Goal: Information Seeking & Learning: Learn about a topic

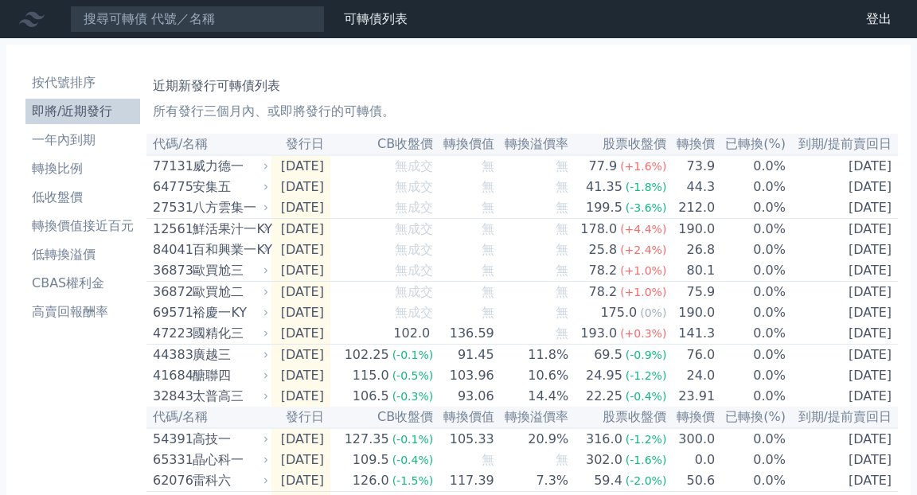
scroll to position [9, 0]
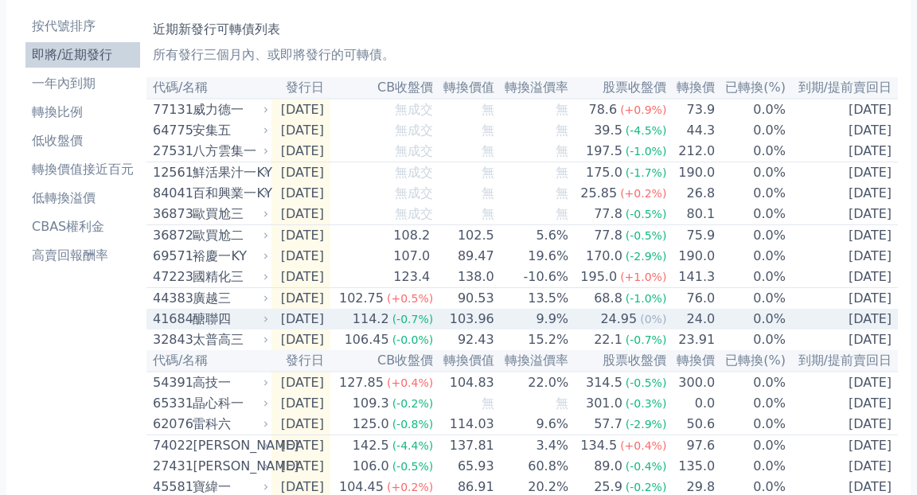
scroll to position [57, 0]
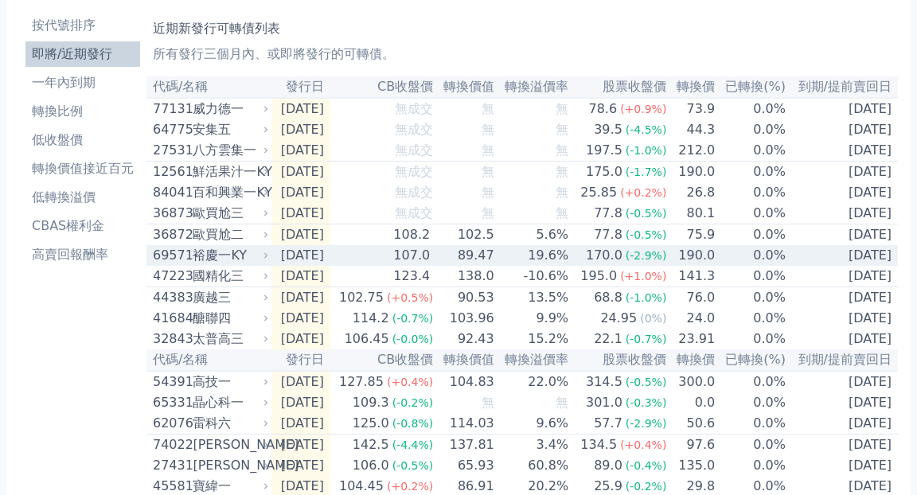
click at [236, 265] on div "裕慶一KY" at bounding box center [229, 255] width 72 height 19
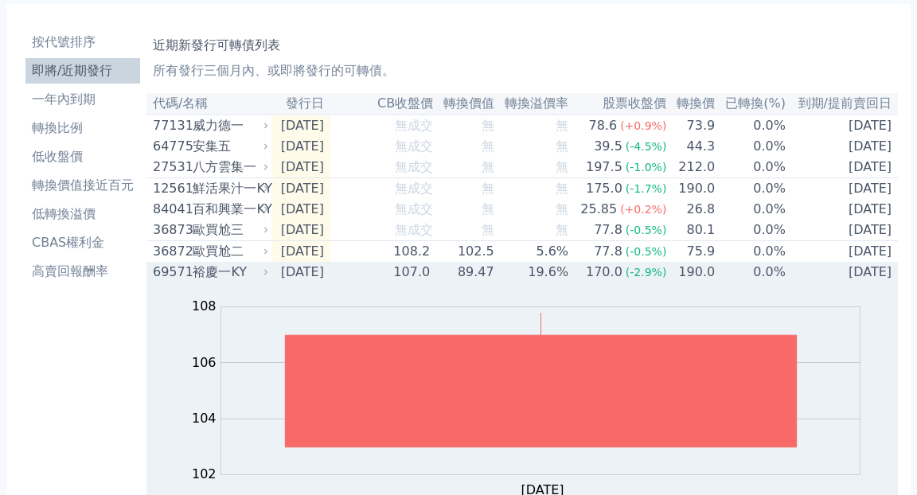
scroll to position [0, 0]
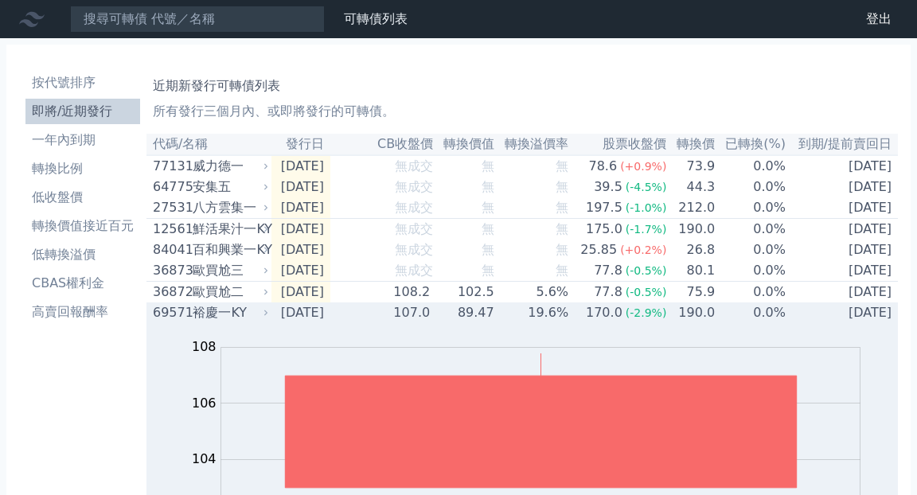
click at [201, 322] on div "裕慶一KY" at bounding box center [229, 312] width 72 height 19
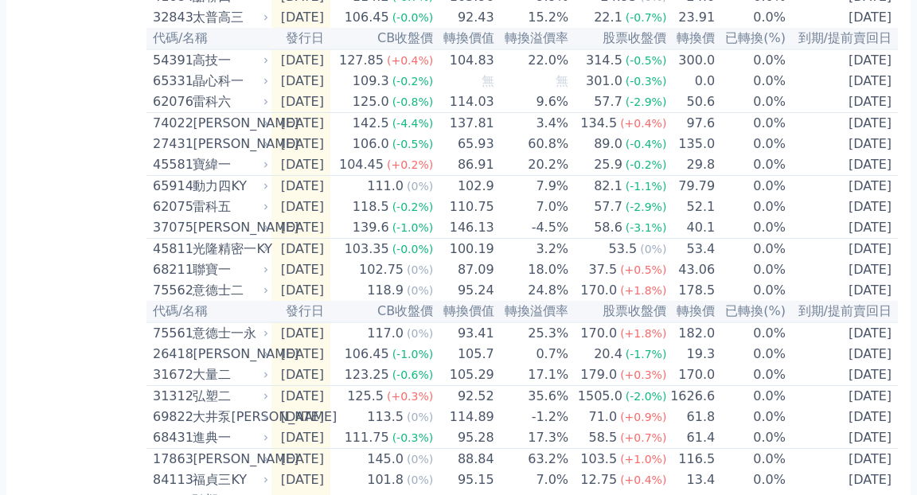
scroll to position [589, 0]
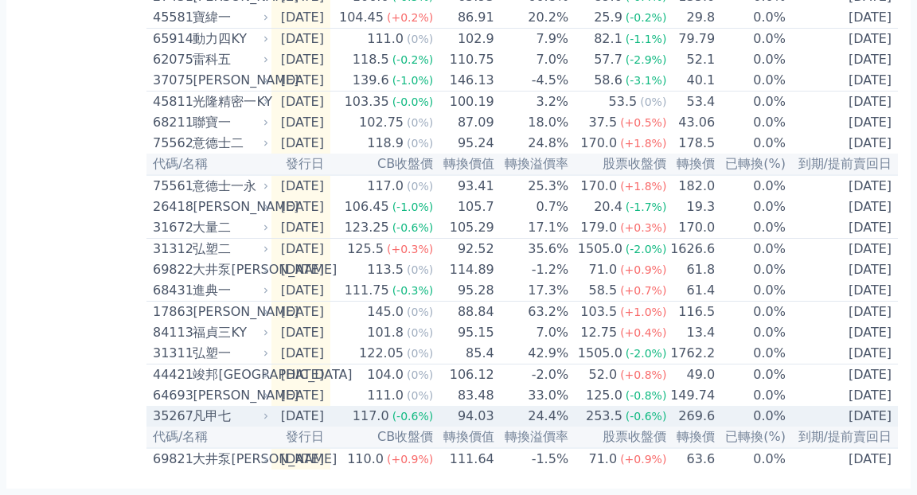
click at [361, 414] on td "117.0 (-0.6%)" at bounding box center [381, 416] width 103 height 21
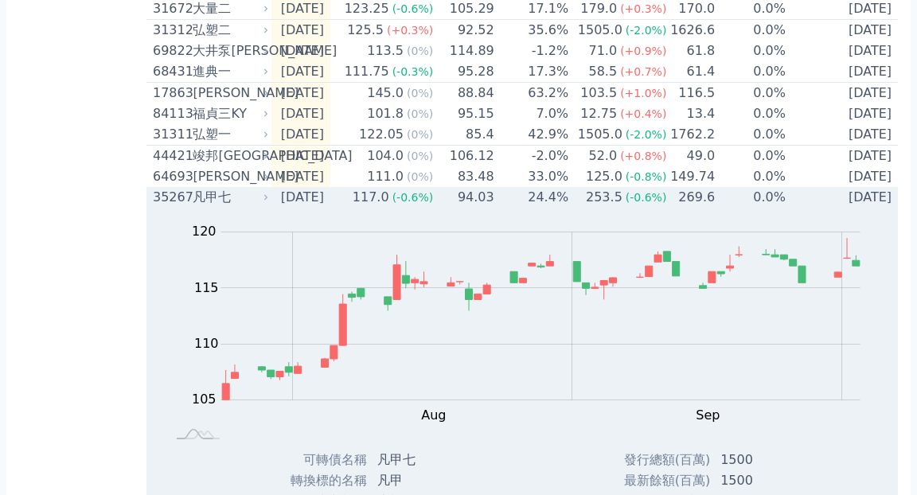
scroll to position [737, 0]
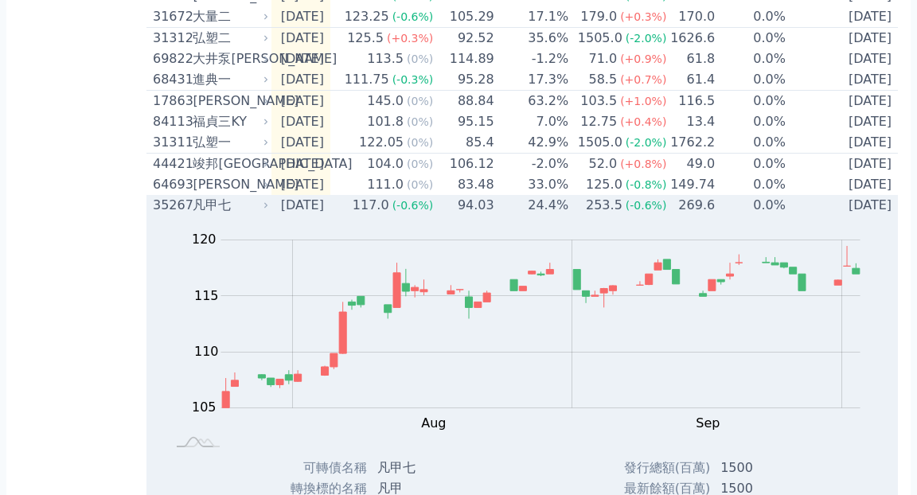
click at [322, 216] on td "[DATE]" at bounding box center [300, 205] width 59 height 21
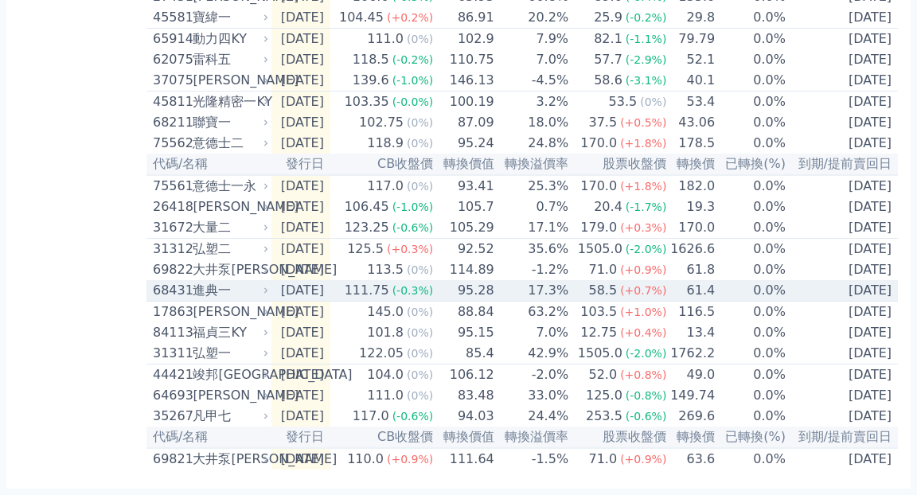
scroll to position [589, 0]
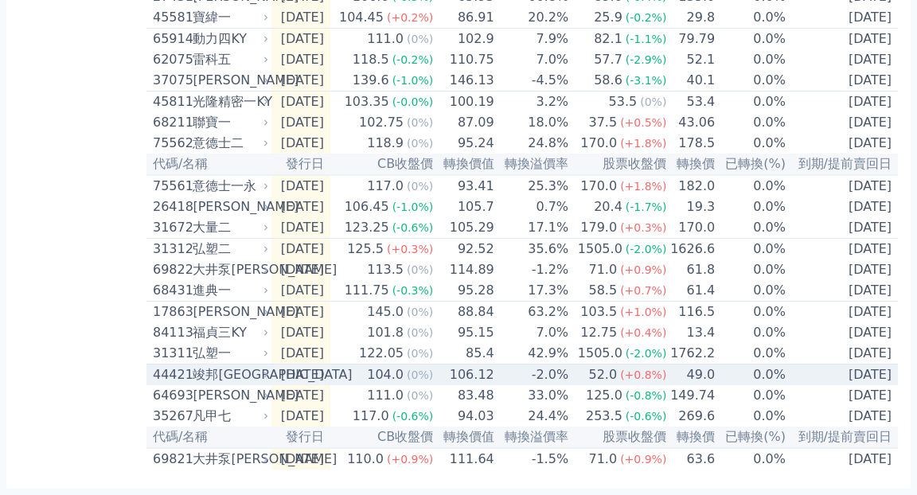
click at [382, 372] on td "104.0 (0%)" at bounding box center [381, 375] width 103 height 21
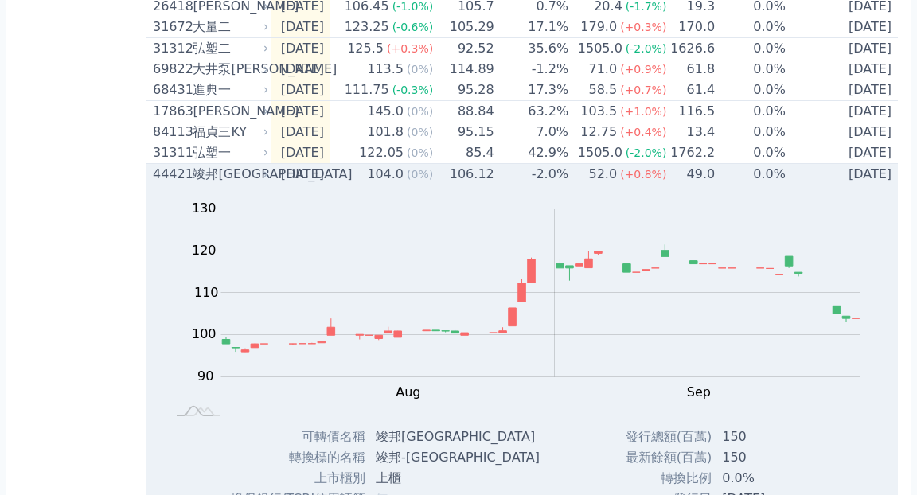
scroll to position [586, 0]
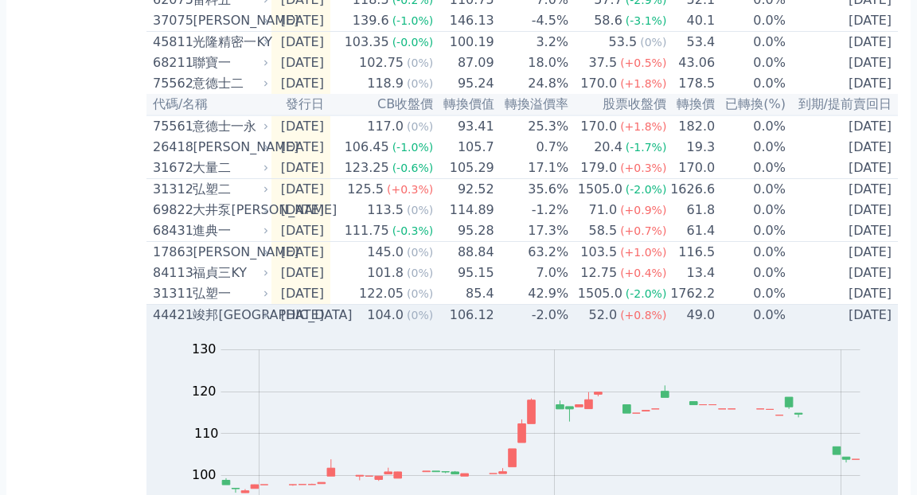
click at [234, 325] on div "竣邦[GEOGRAPHIC_DATA]" at bounding box center [229, 315] width 72 height 19
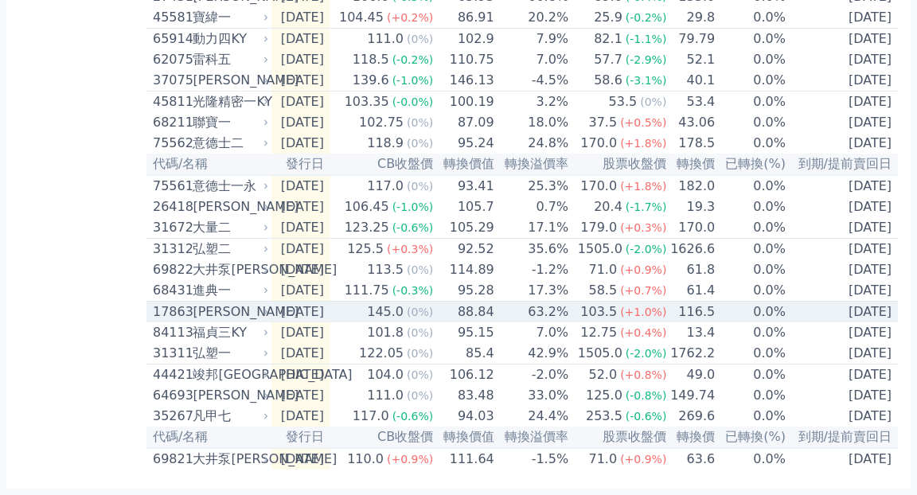
scroll to position [537, 0]
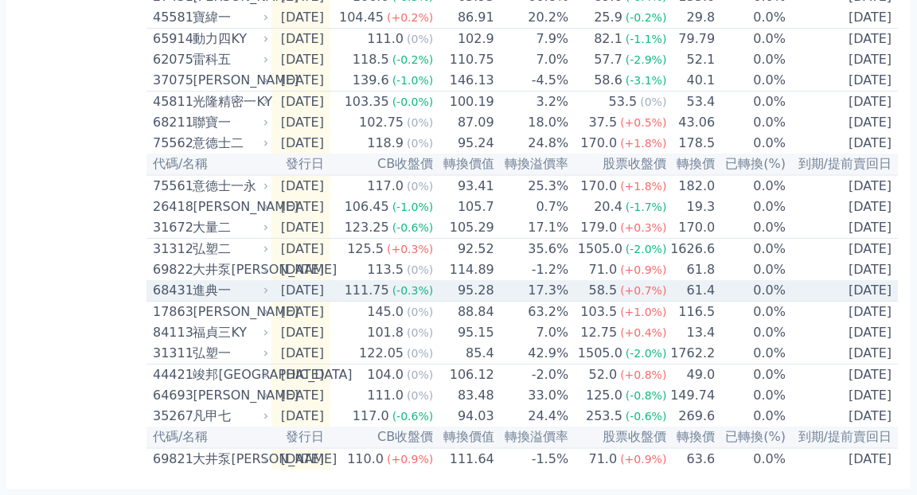
click at [259, 300] on div "進典一" at bounding box center [229, 290] width 72 height 19
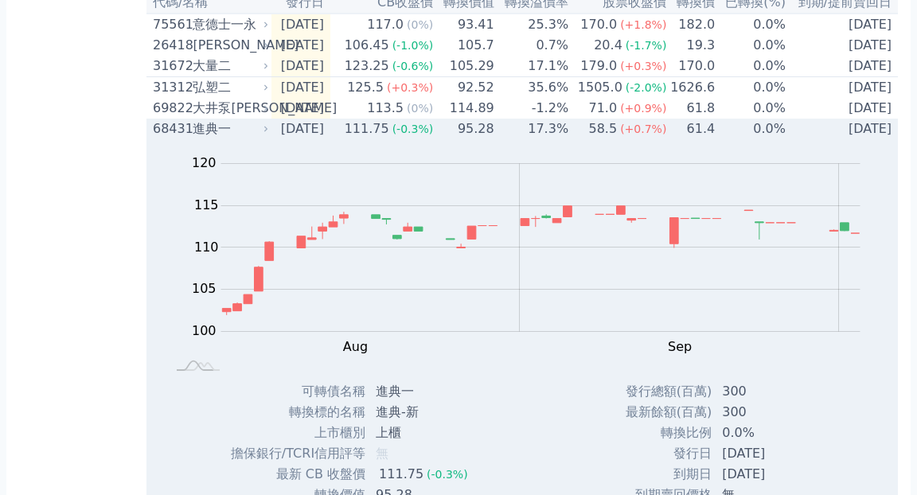
scroll to position [660, 0]
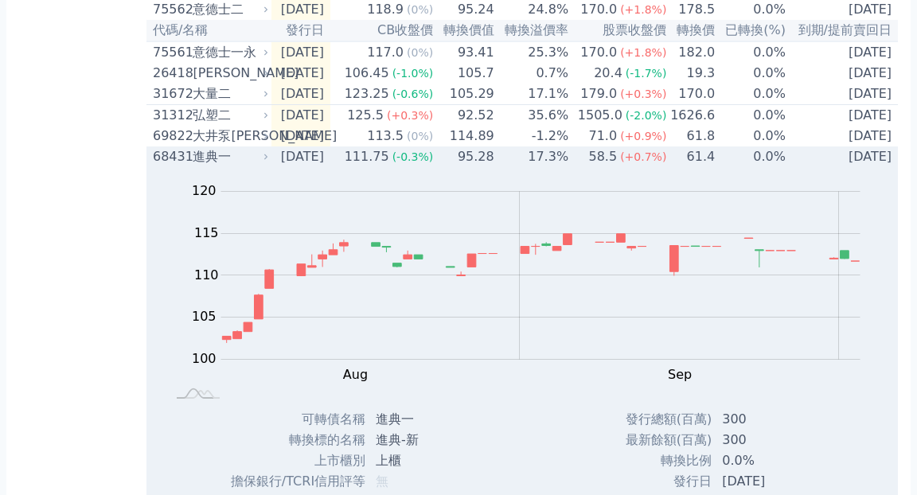
click at [220, 166] on div "進典一" at bounding box center [229, 156] width 72 height 19
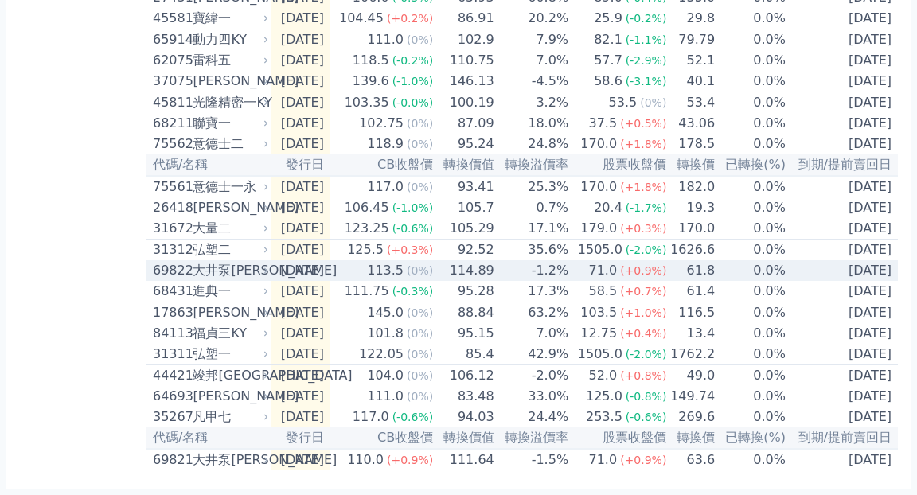
scroll to position [517, 0]
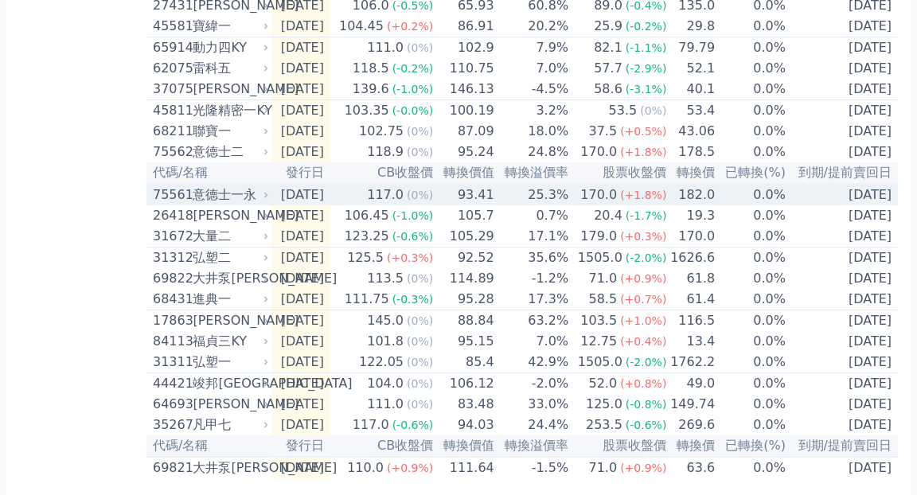
click at [236, 205] on div "意德士一永" at bounding box center [229, 194] width 72 height 19
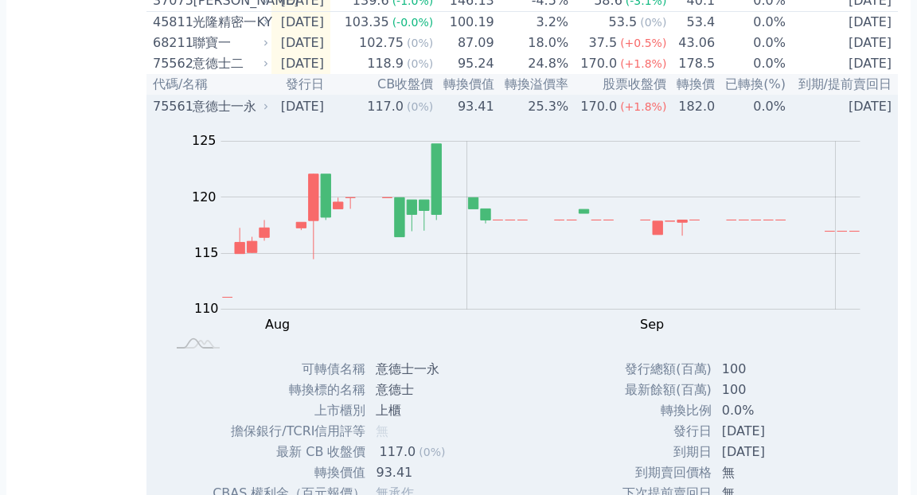
scroll to position [503, 0]
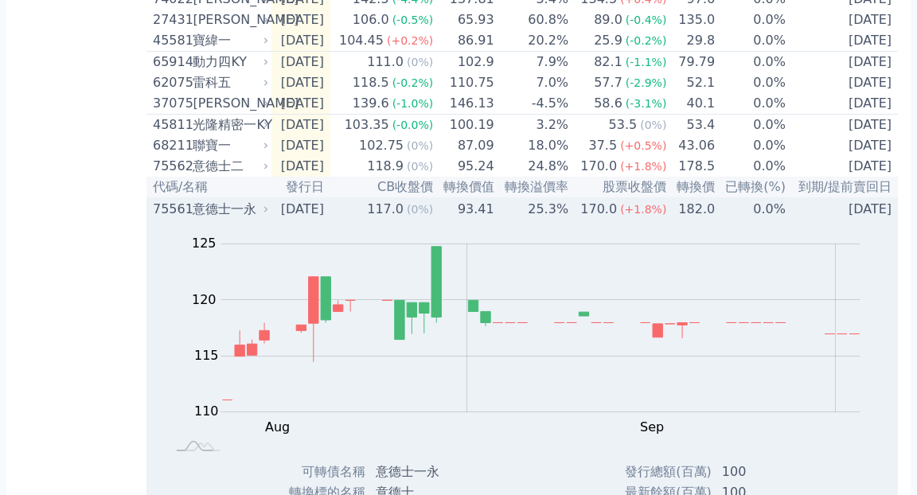
click at [224, 219] on div "意德士一永" at bounding box center [229, 209] width 72 height 19
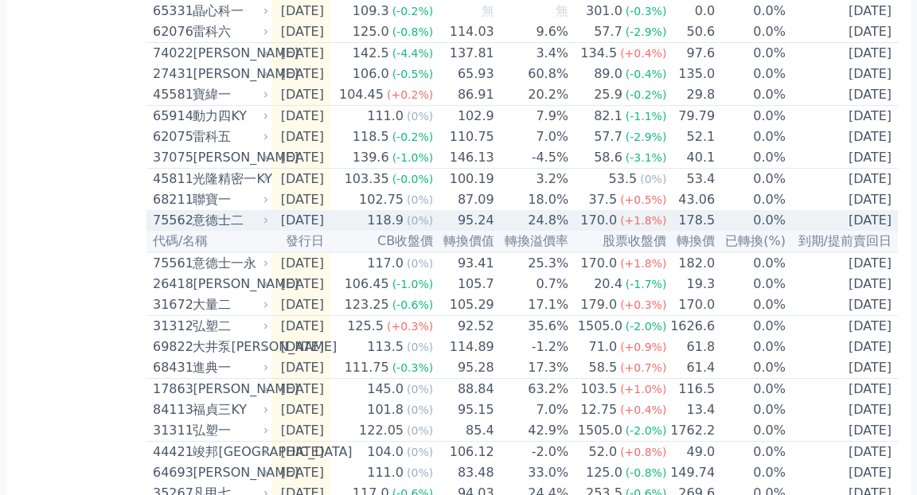
scroll to position [447, 0]
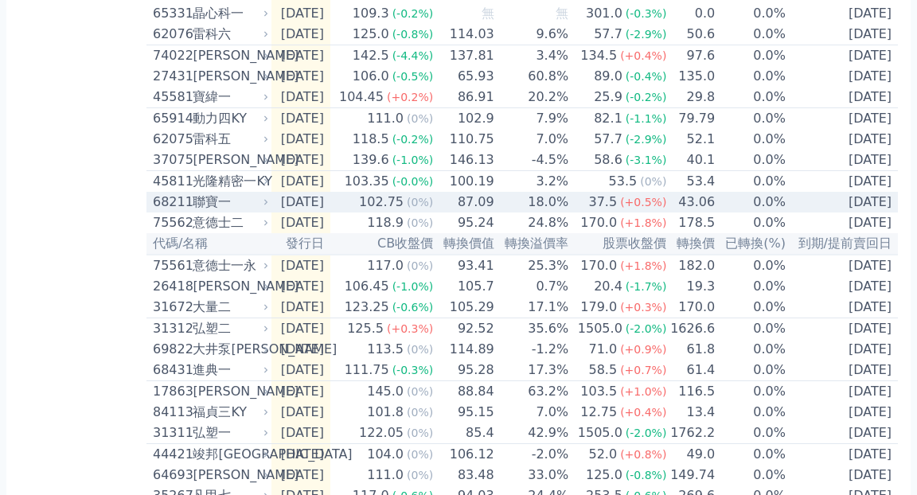
click at [219, 212] on div "聯寶一" at bounding box center [229, 202] width 72 height 19
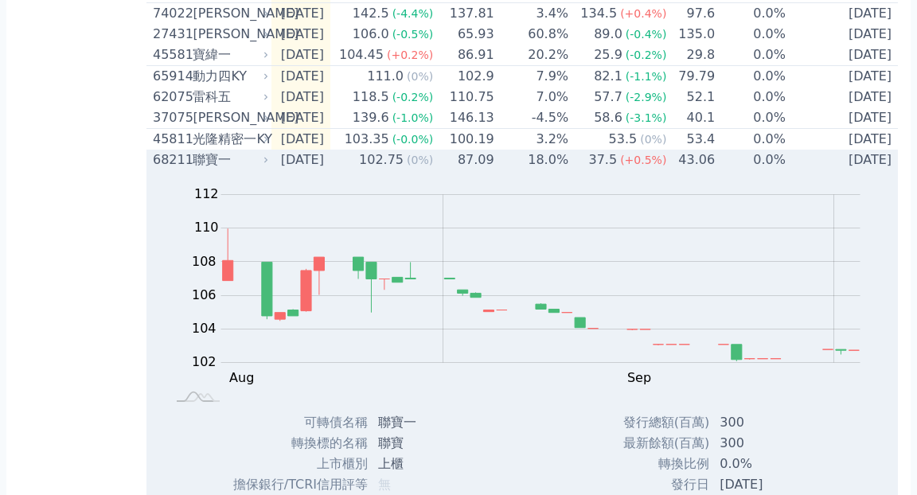
scroll to position [474, 0]
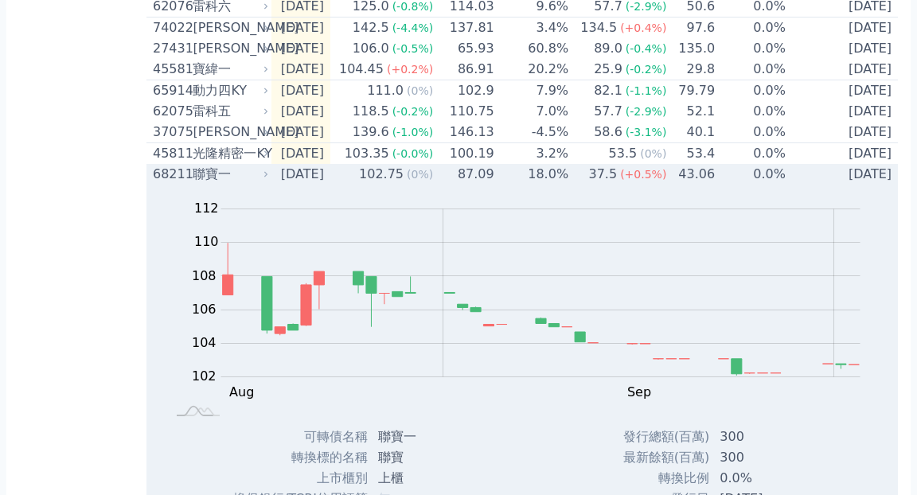
click at [205, 184] on div "聯寶一" at bounding box center [229, 174] width 72 height 19
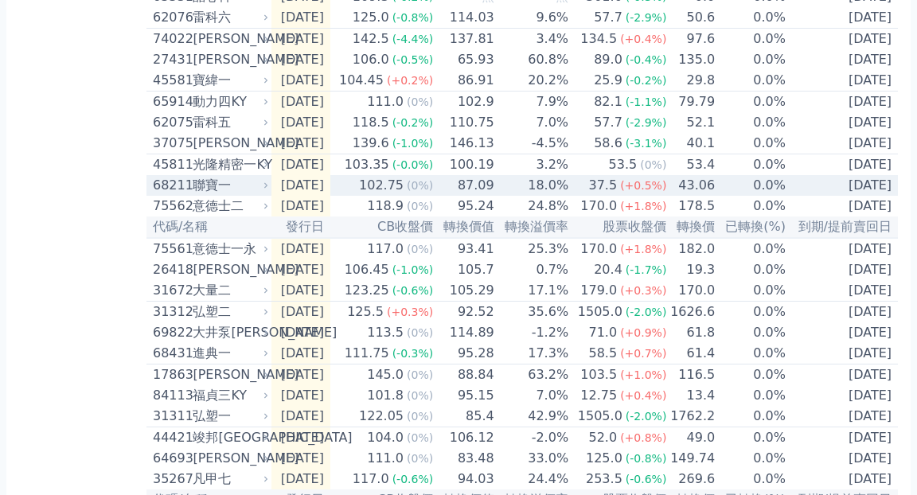
scroll to position [462, 0]
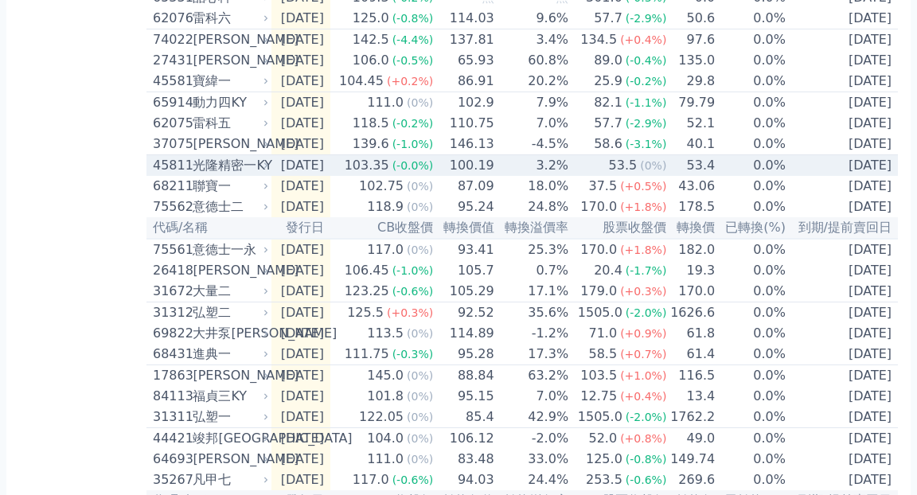
click at [205, 175] on div "光隆精密一KY" at bounding box center [229, 165] width 72 height 19
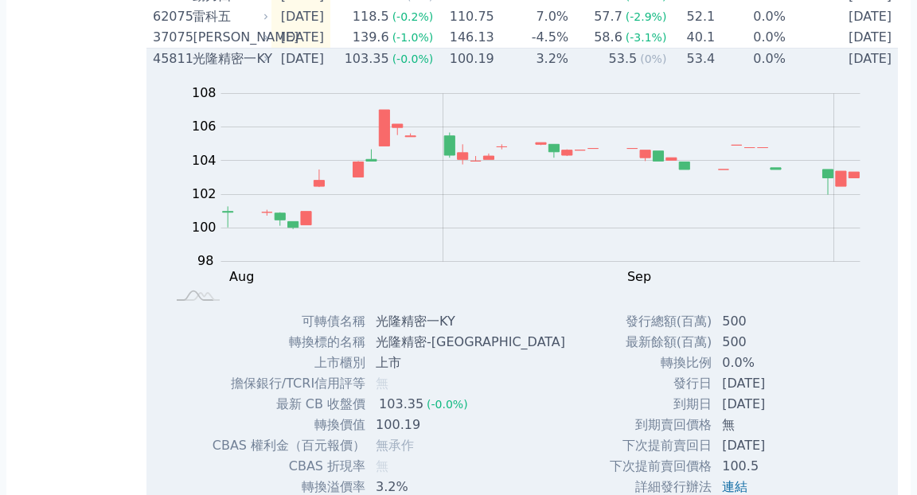
scroll to position [503, 0]
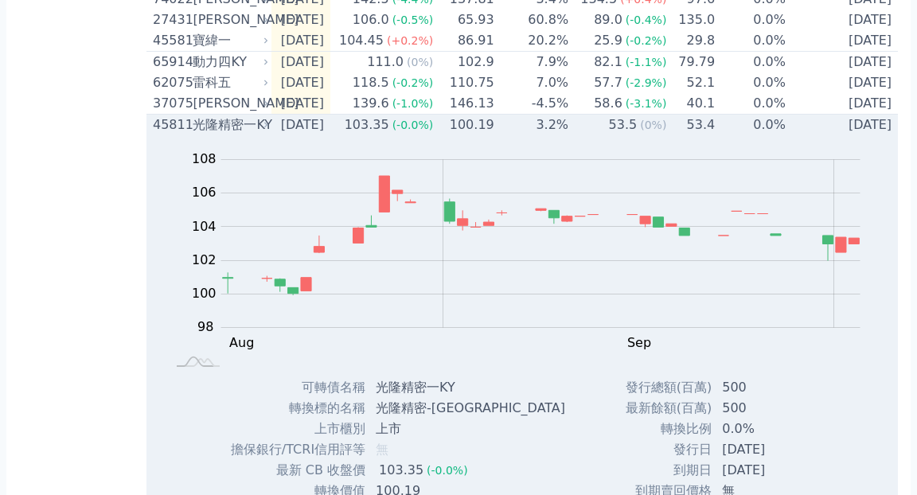
click at [191, 135] on div "45811 光隆精密一KY" at bounding box center [207, 124] width 108 height 19
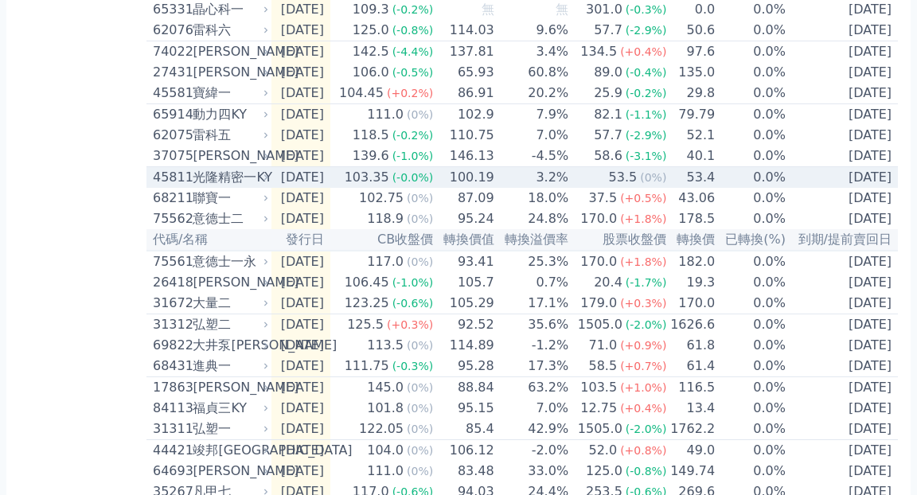
scroll to position [449, 0]
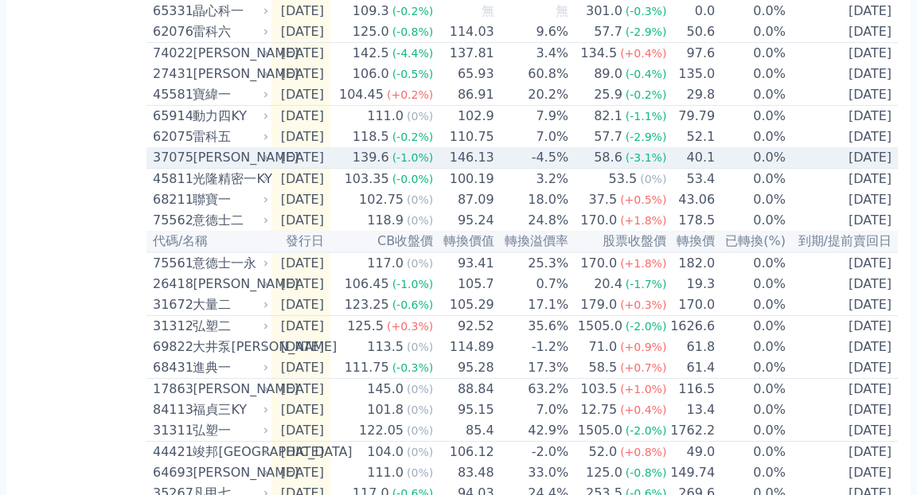
click at [197, 167] on div "[PERSON_NAME]" at bounding box center [229, 157] width 72 height 19
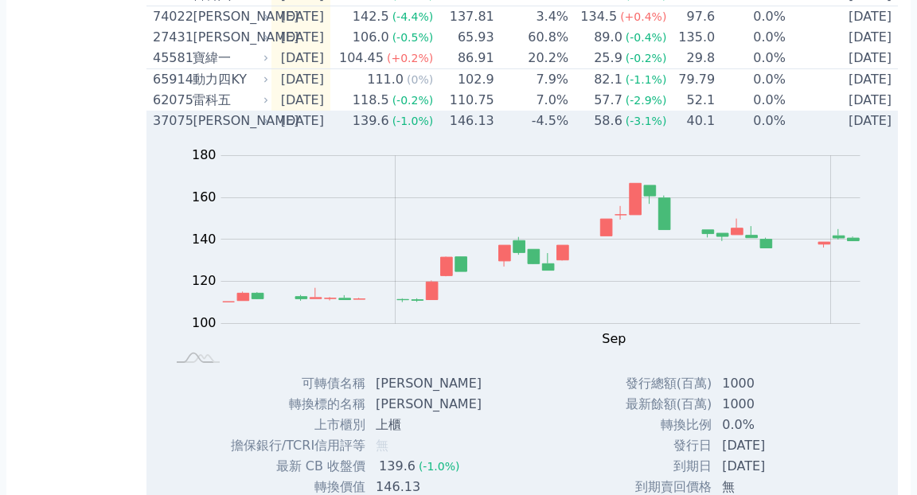
scroll to position [466, 0]
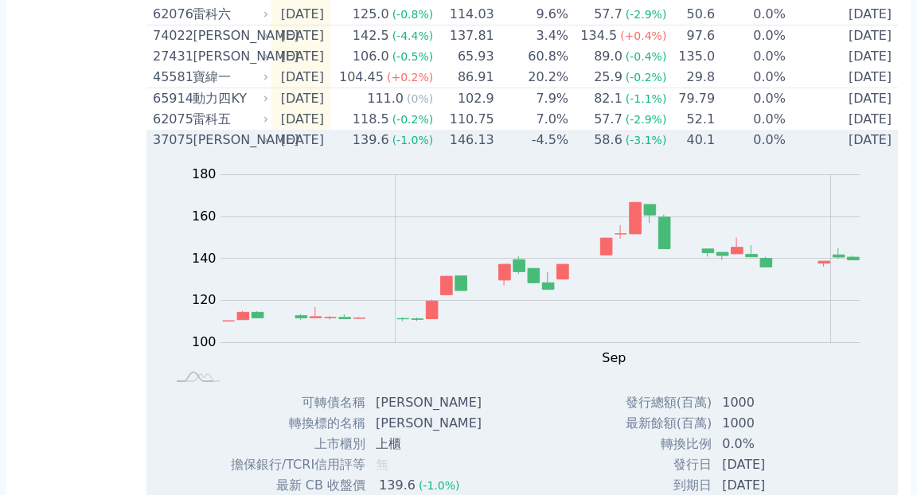
click at [190, 150] on div "37075 漢磊五" at bounding box center [207, 140] width 108 height 19
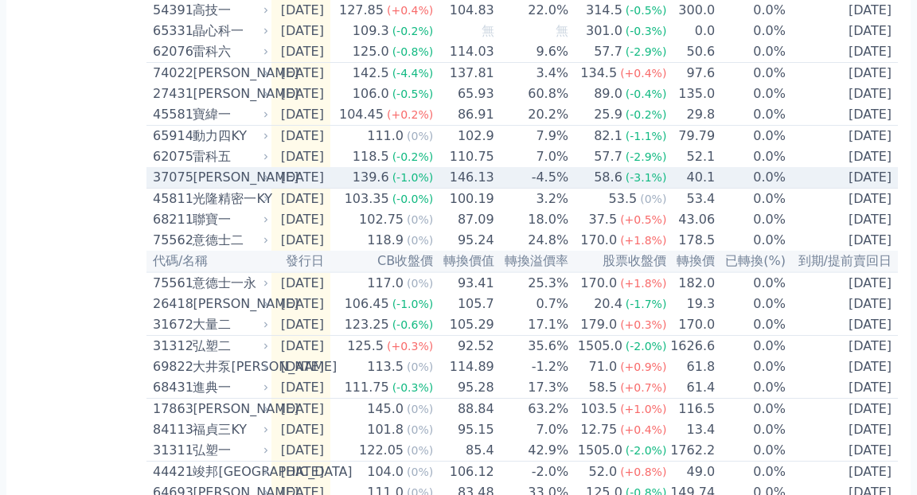
scroll to position [425, 0]
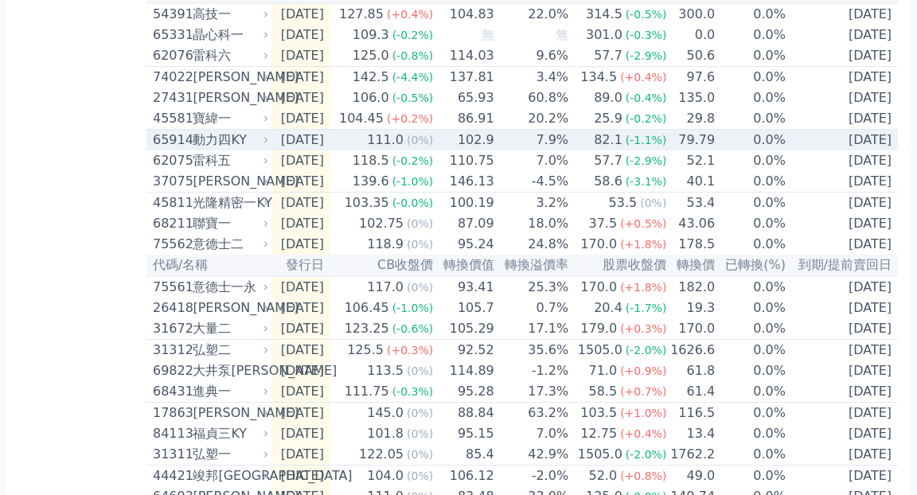
click at [197, 150] on div "動力四KY" at bounding box center [229, 140] width 72 height 19
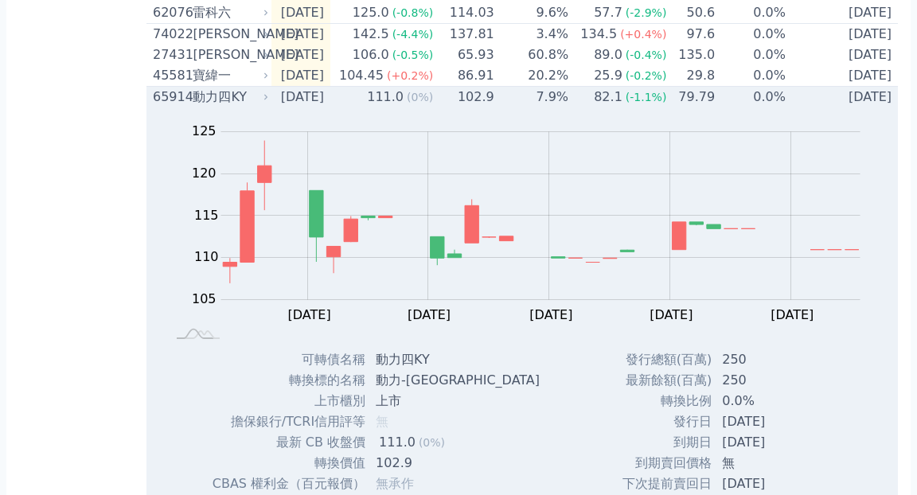
scroll to position [458, 0]
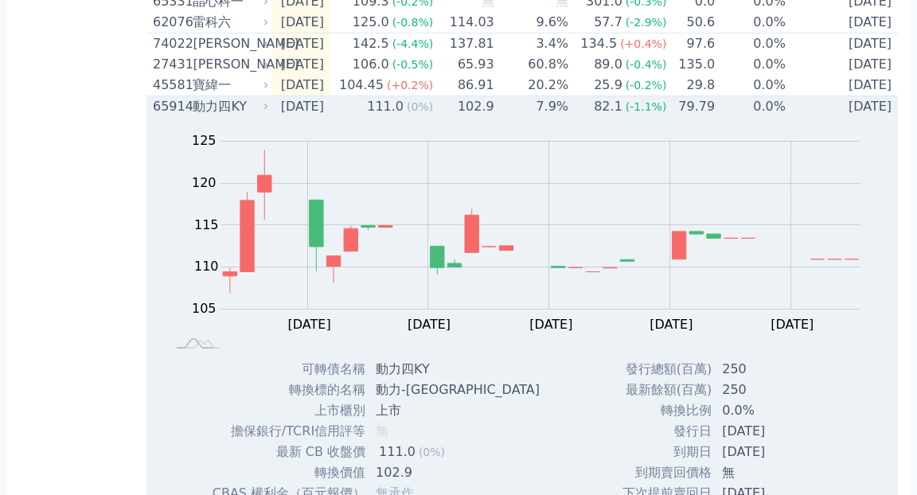
click at [196, 116] on div "動力四KY" at bounding box center [229, 106] width 72 height 19
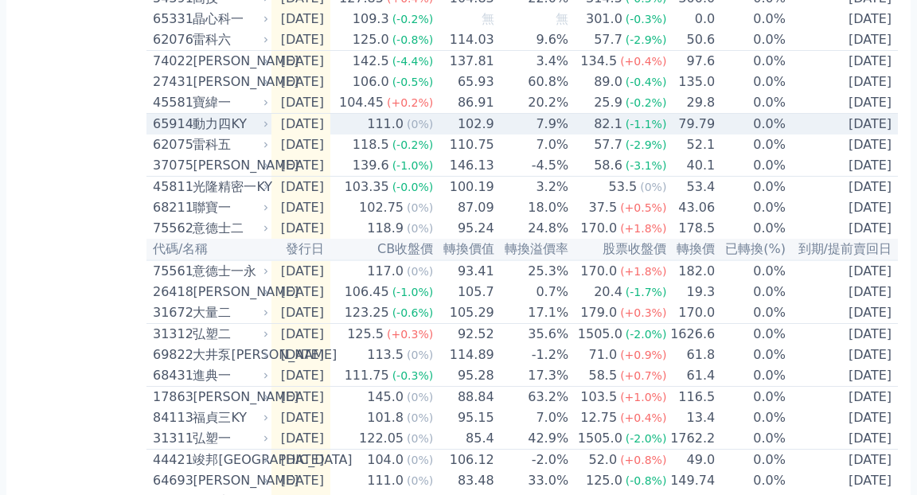
scroll to position [436, 0]
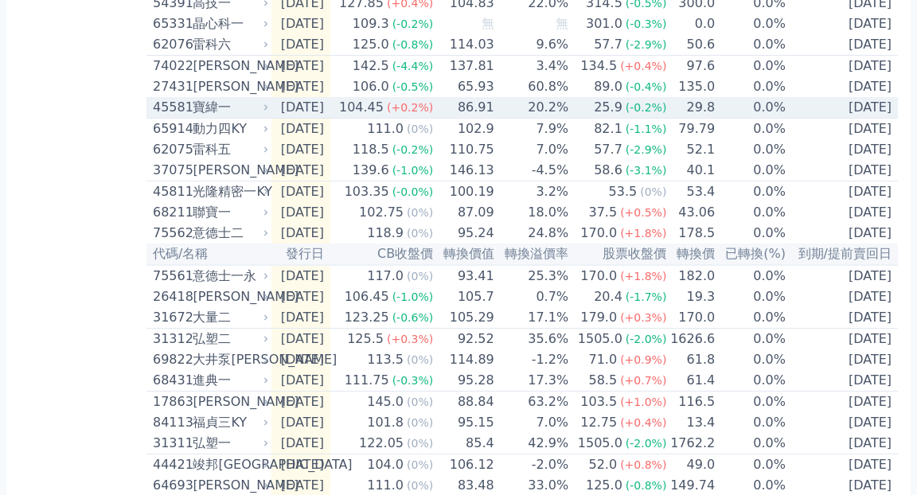
click at [201, 117] on div "寶緯一" at bounding box center [229, 107] width 72 height 19
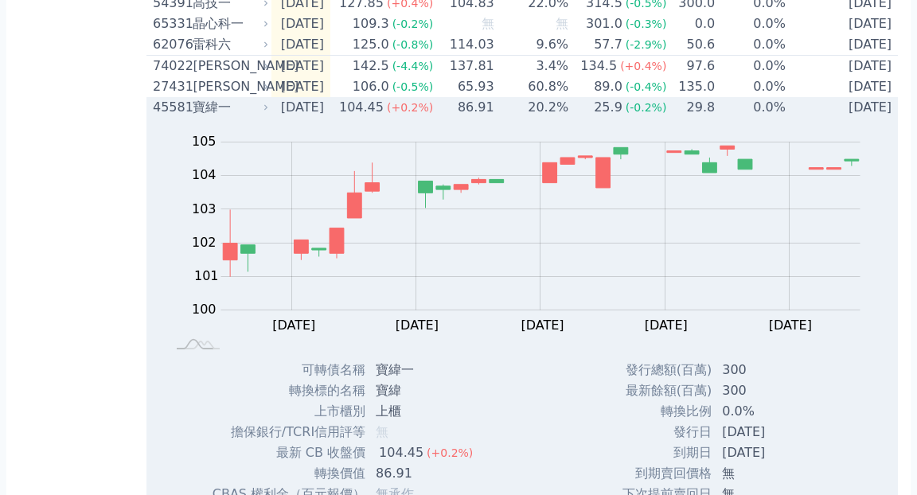
click at [201, 117] on div "寶緯一" at bounding box center [229, 107] width 72 height 19
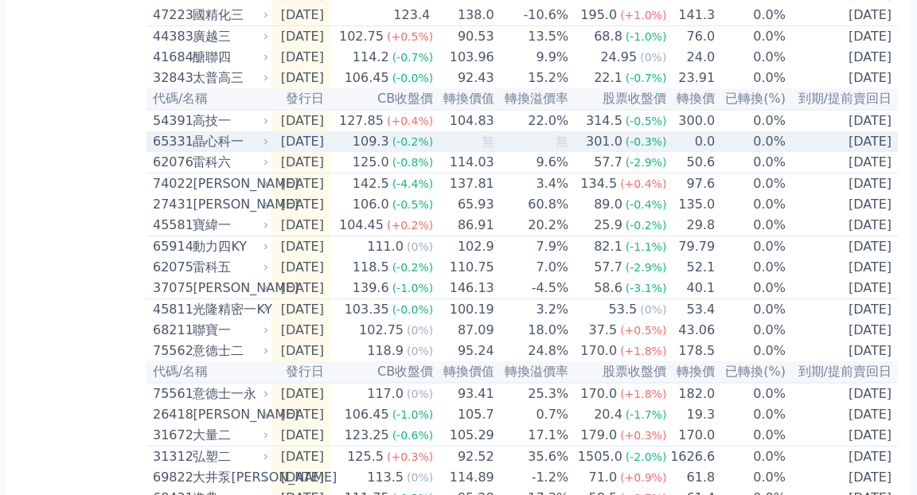
scroll to position [309, 0]
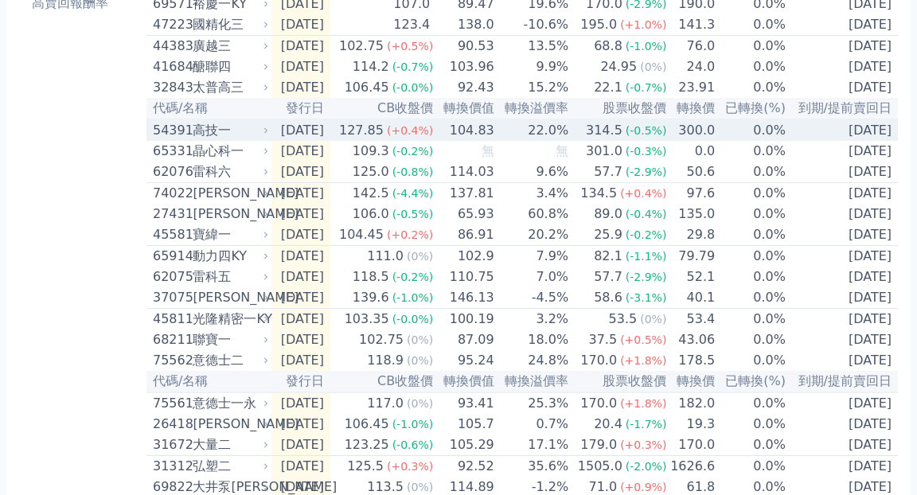
click at [202, 140] on div "高技一" at bounding box center [229, 130] width 72 height 19
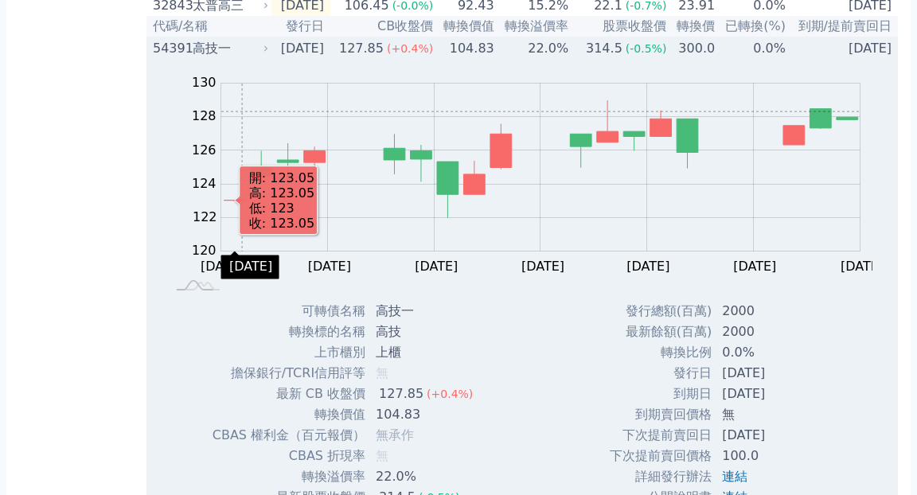
scroll to position [389, 0]
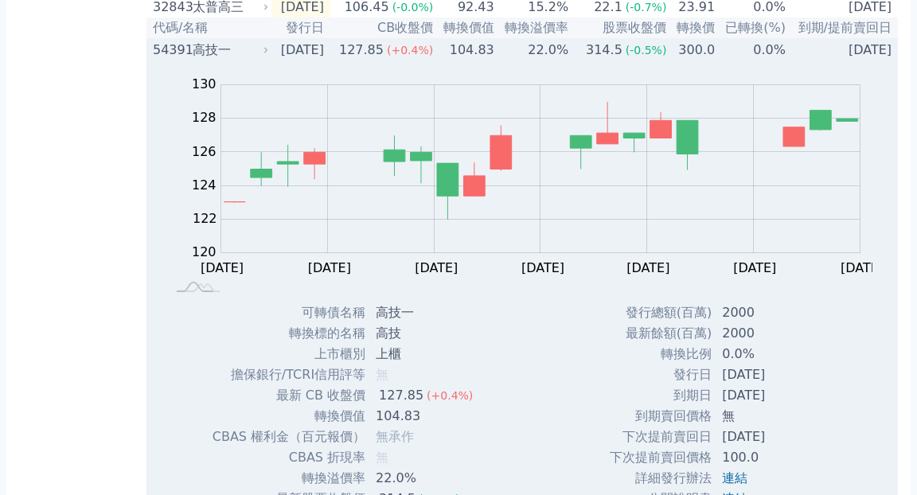
click at [189, 60] on div "54391 高技一" at bounding box center [207, 50] width 108 height 19
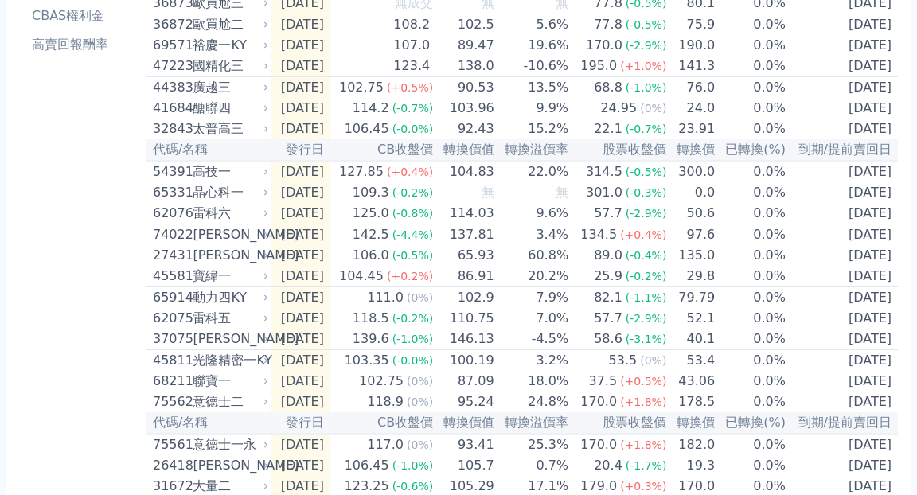
scroll to position [261, 0]
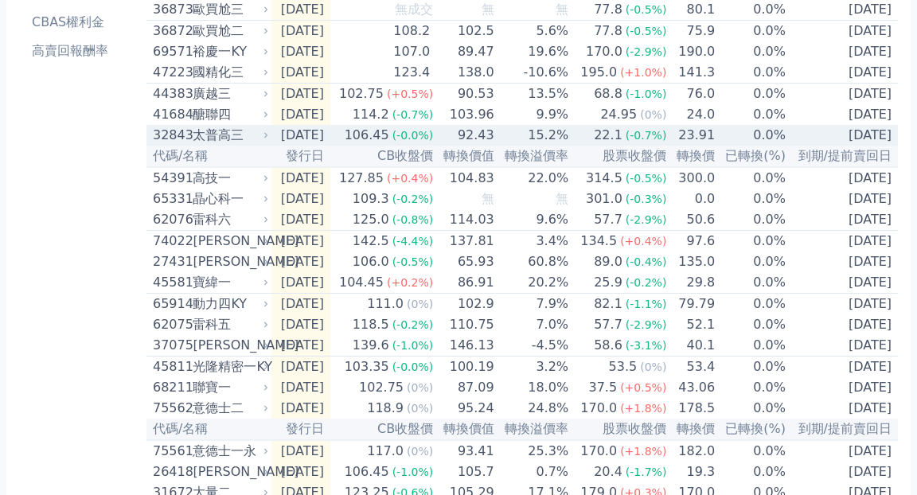
click at [203, 145] on div "太普高三" at bounding box center [229, 135] width 72 height 19
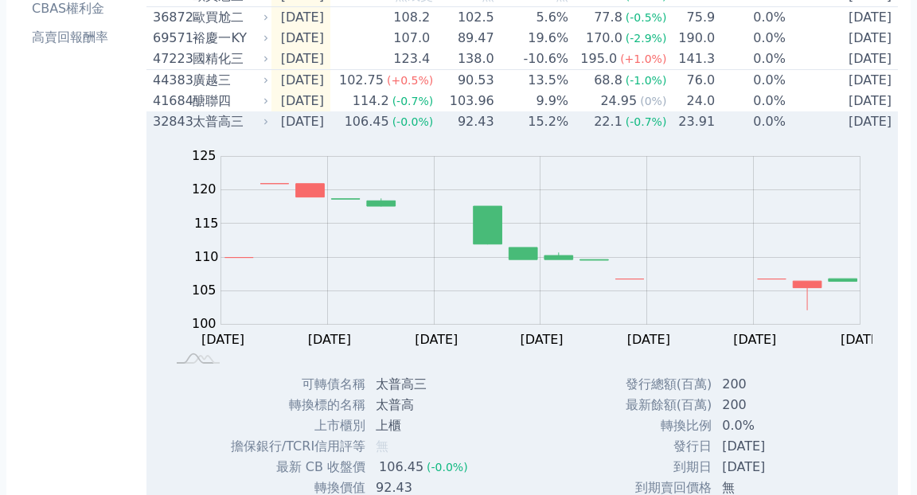
scroll to position [271, 0]
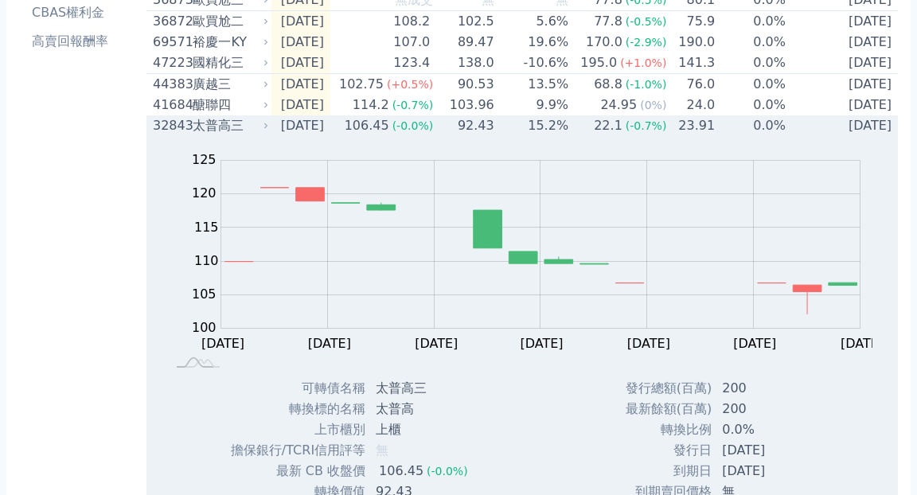
click at [201, 135] on div "太普高三" at bounding box center [229, 125] width 72 height 19
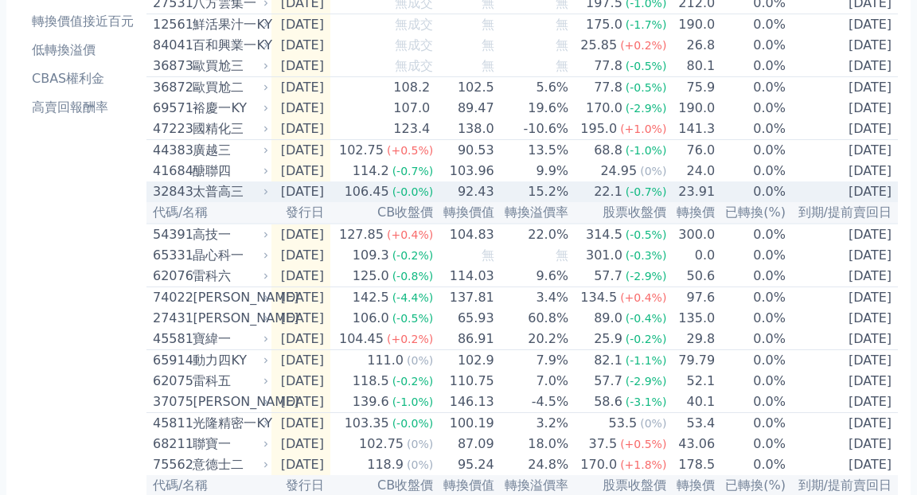
scroll to position [197, 0]
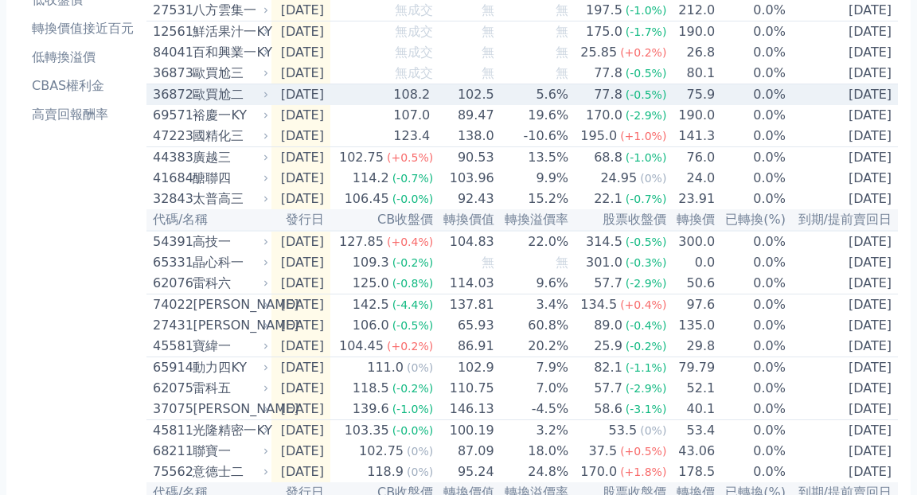
click at [211, 104] on div "歐買尬二" at bounding box center [229, 94] width 72 height 19
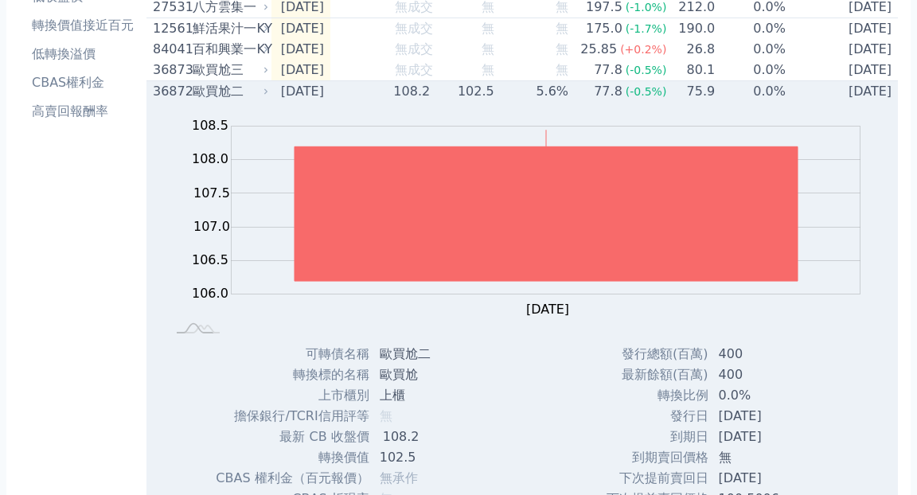
scroll to position [199, 0]
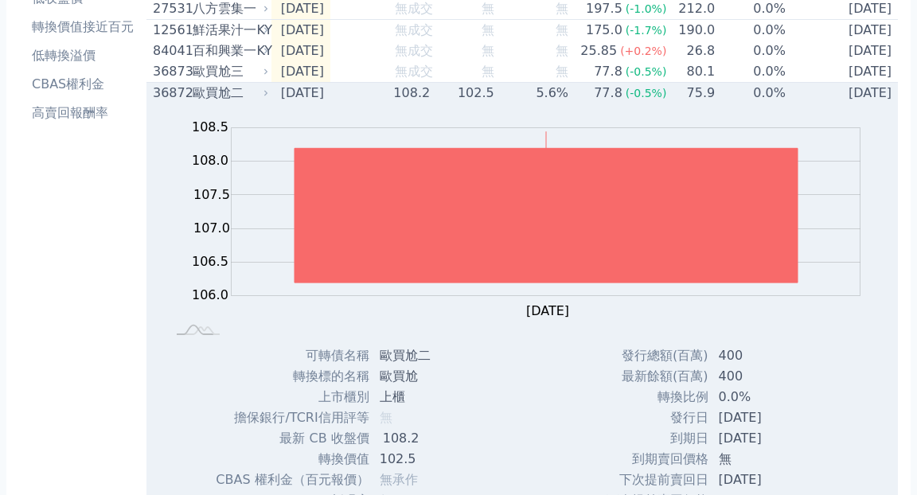
click at [211, 103] on div "歐買尬二" at bounding box center [229, 93] width 72 height 19
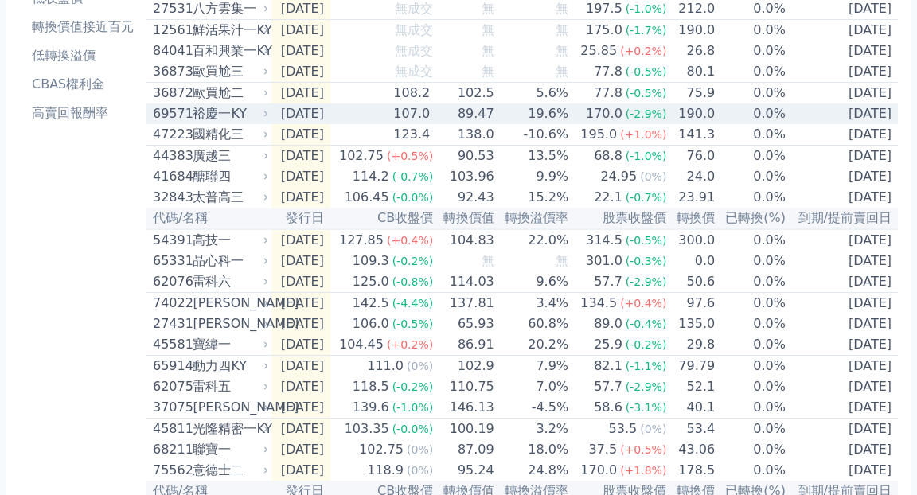
click at [212, 121] on div "裕慶一KY" at bounding box center [229, 113] width 72 height 19
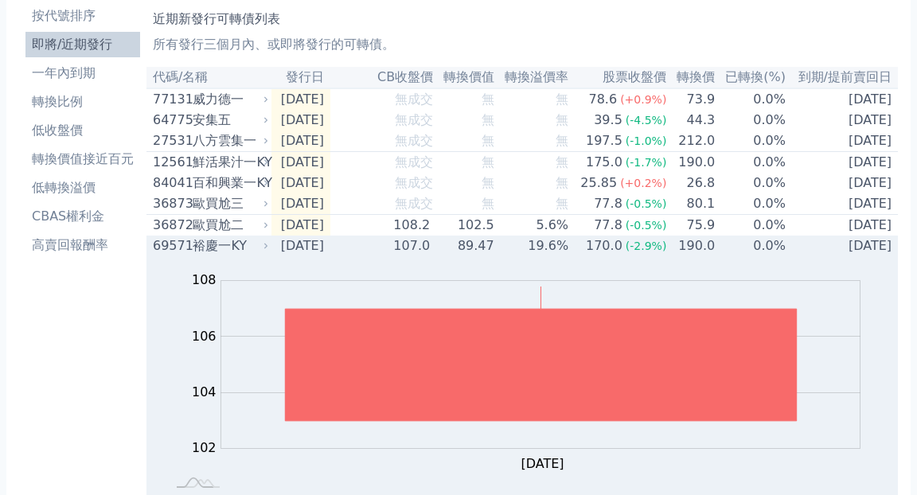
scroll to position [63, 0]
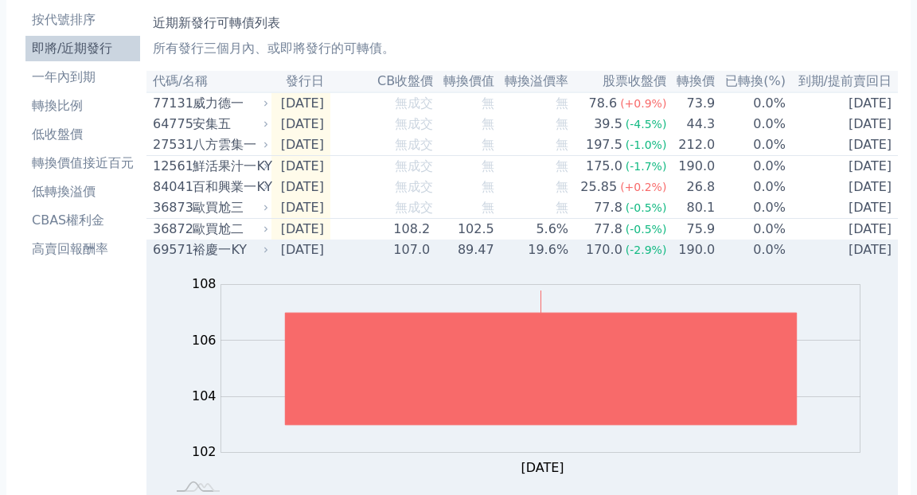
click at [242, 259] on div "裕慶一KY" at bounding box center [229, 249] width 72 height 19
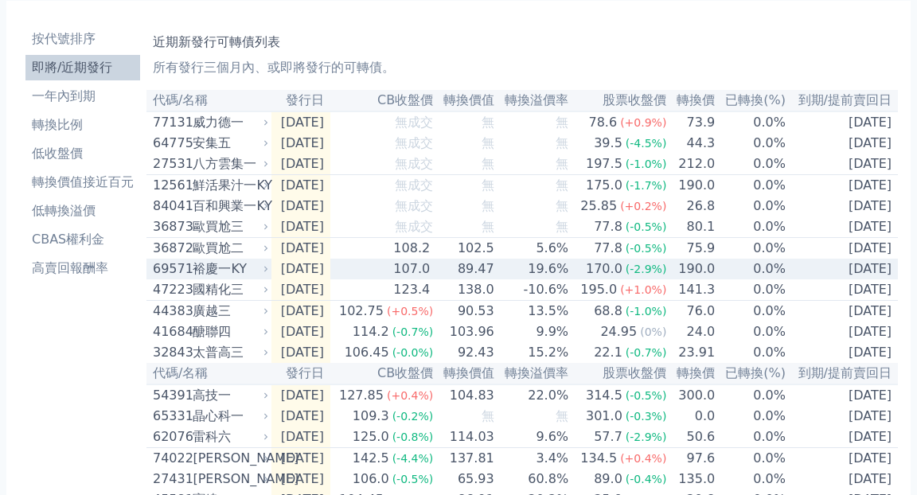
scroll to position [41, 0]
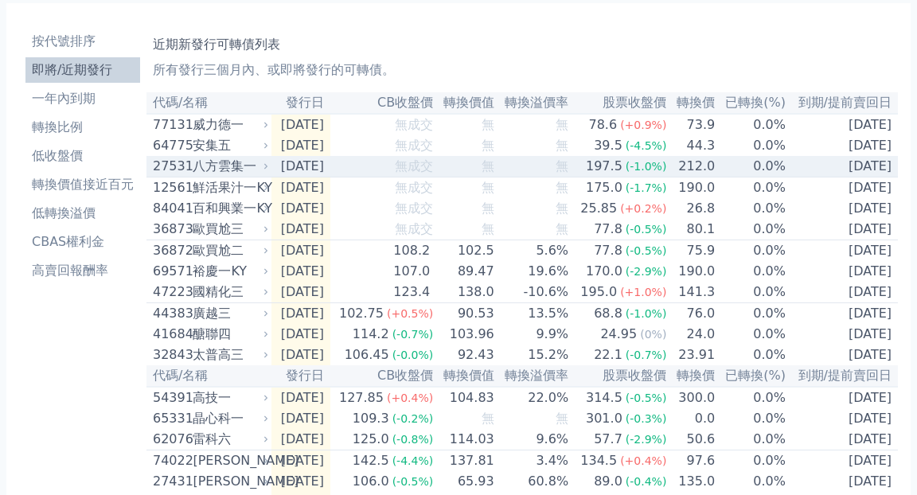
click at [240, 172] on div "八方雲集一" at bounding box center [229, 166] width 72 height 19
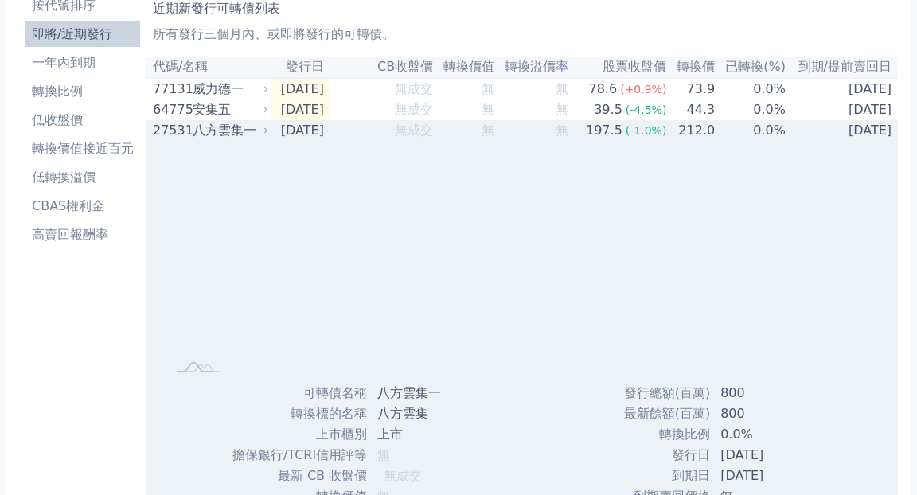
scroll to position [38, 0]
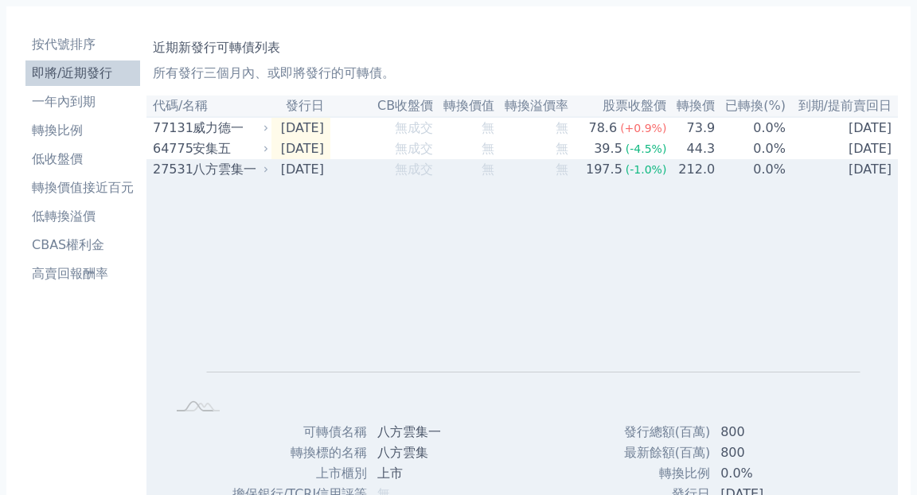
click at [232, 175] on div "八方雲集一" at bounding box center [229, 169] width 72 height 19
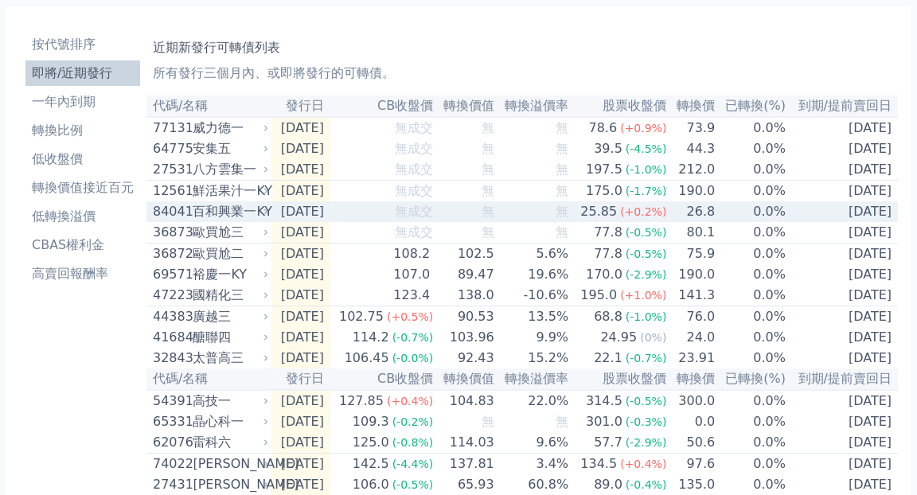
click at [230, 217] on div "百和興業一KY" at bounding box center [229, 211] width 72 height 19
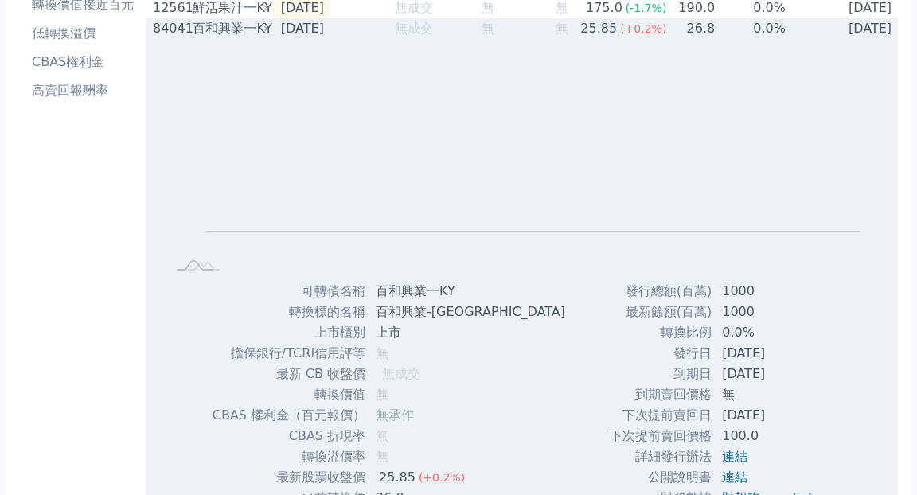
scroll to position [155, 0]
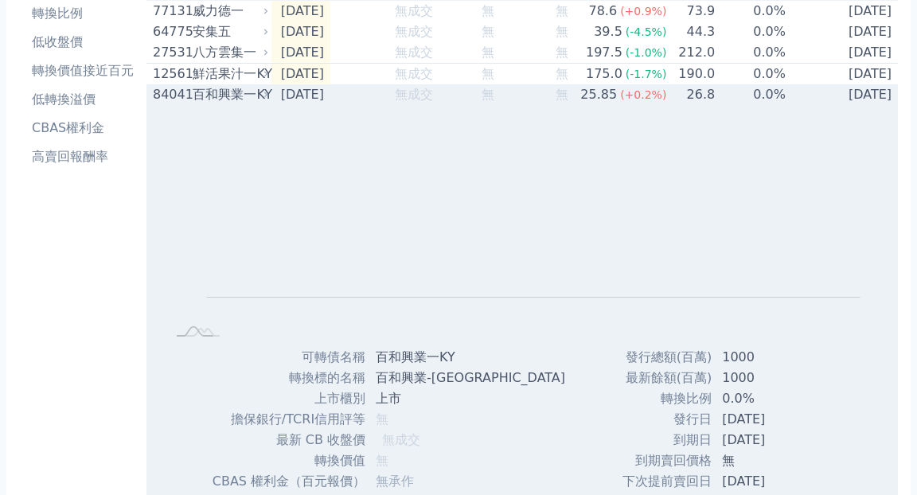
click at [197, 99] on div "百和興業一KY" at bounding box center [229, 94] width 72 height 19
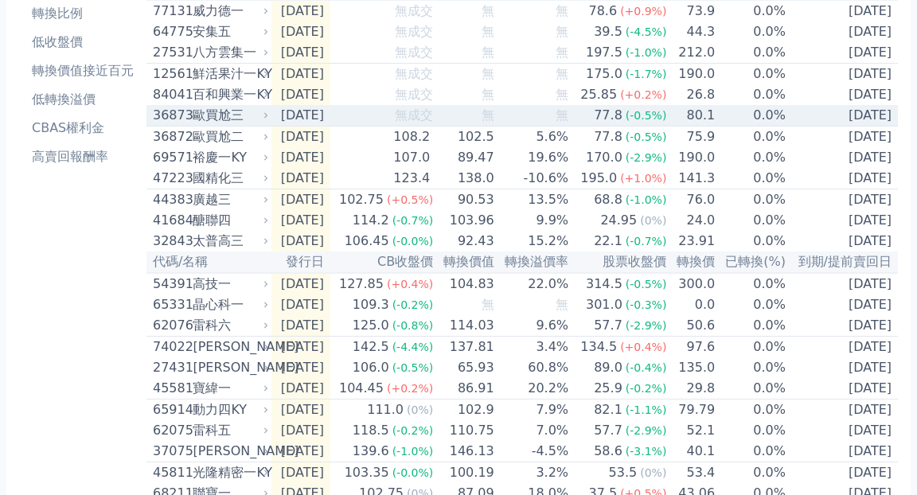
scroll to position [0, 0]
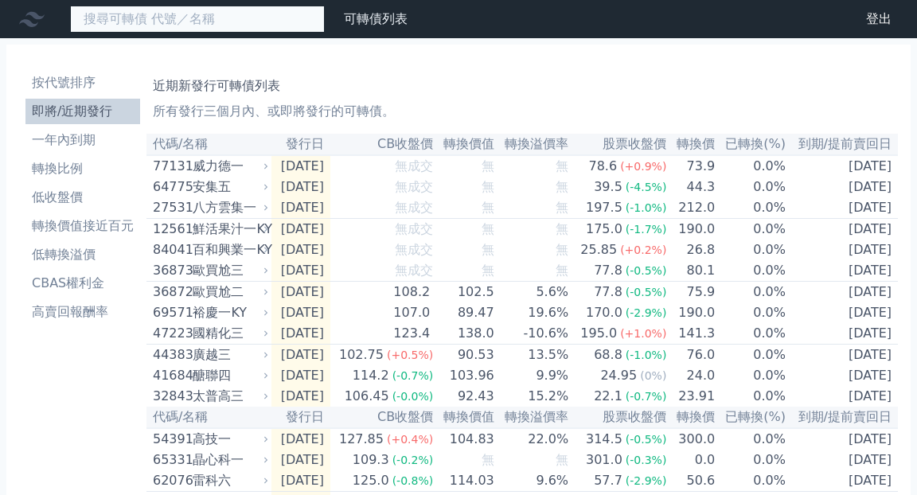
click at [226, 25] on input at bounding box center [197, 19] width 255 height 27
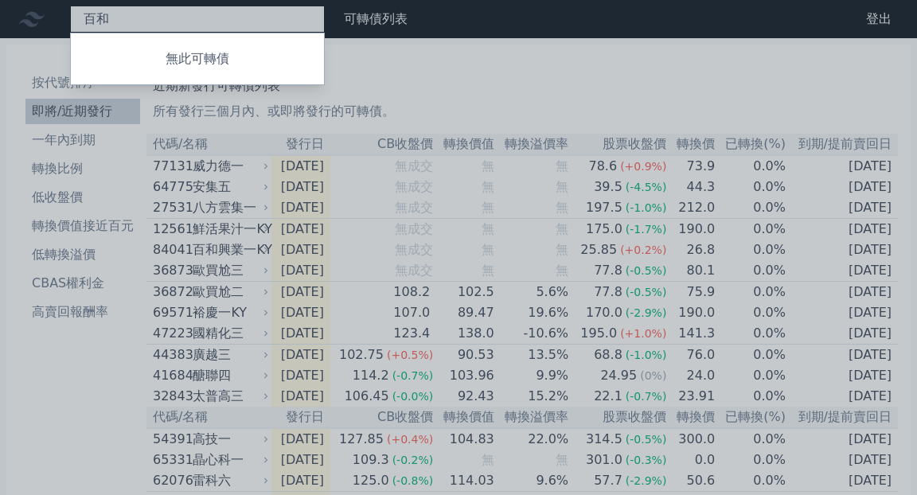
type input "百"
type input "9938"
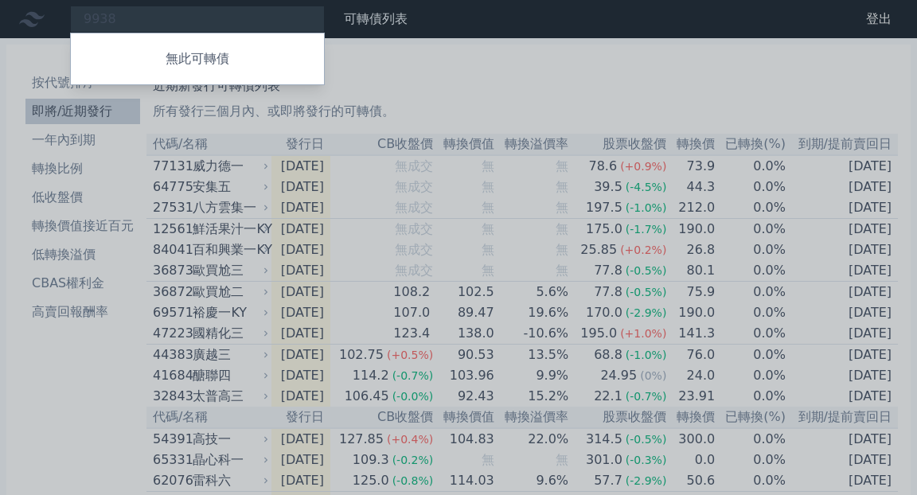
click at [441, 58] on div at bounding box center [458, 247] width 917 height 495
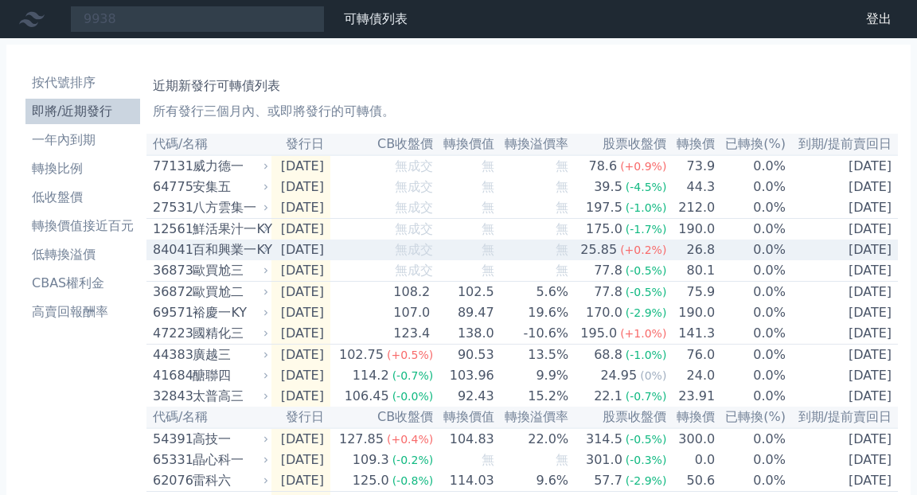
click at [197, 258] on div "百和興業一KY" at bounding box center [229, 249] width 72 height 19
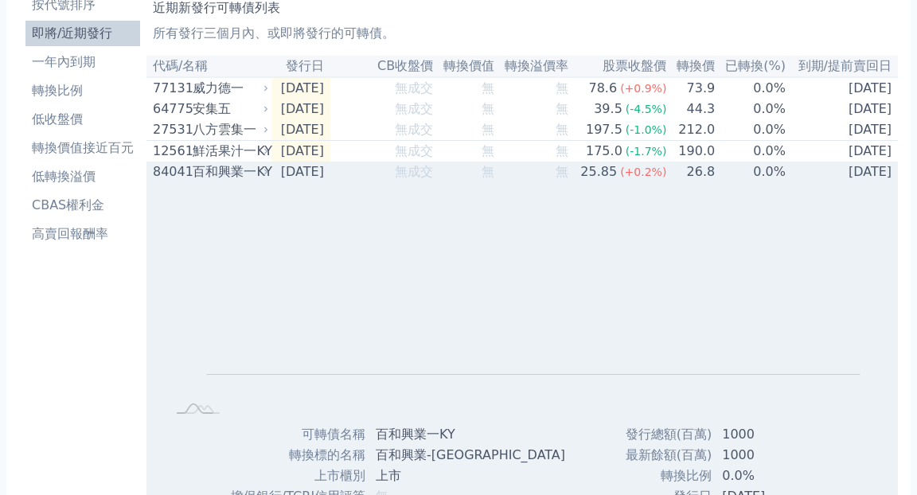
scroll to position [76, 0]
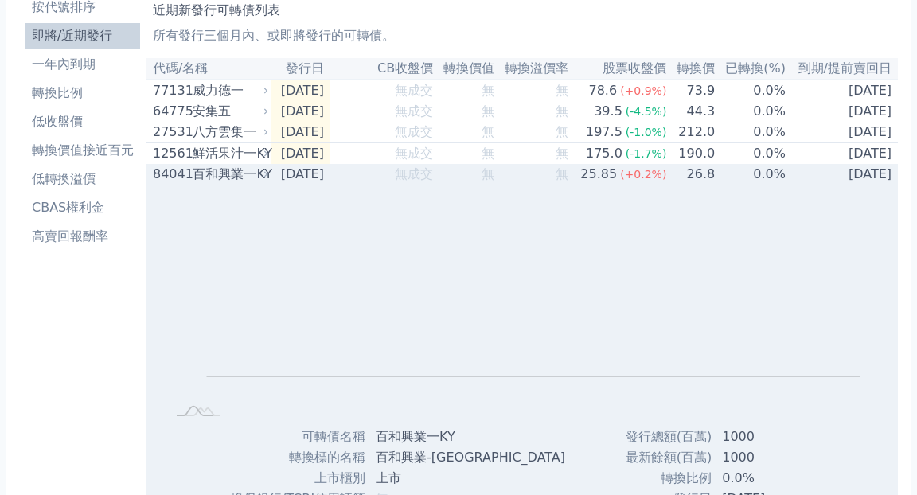
click at [208, 179] on div "百和興業一KY" at bounding box center [229, 174] width 72 height 19
